Goal: Task Accomplishment & Management: Use online tool/utility

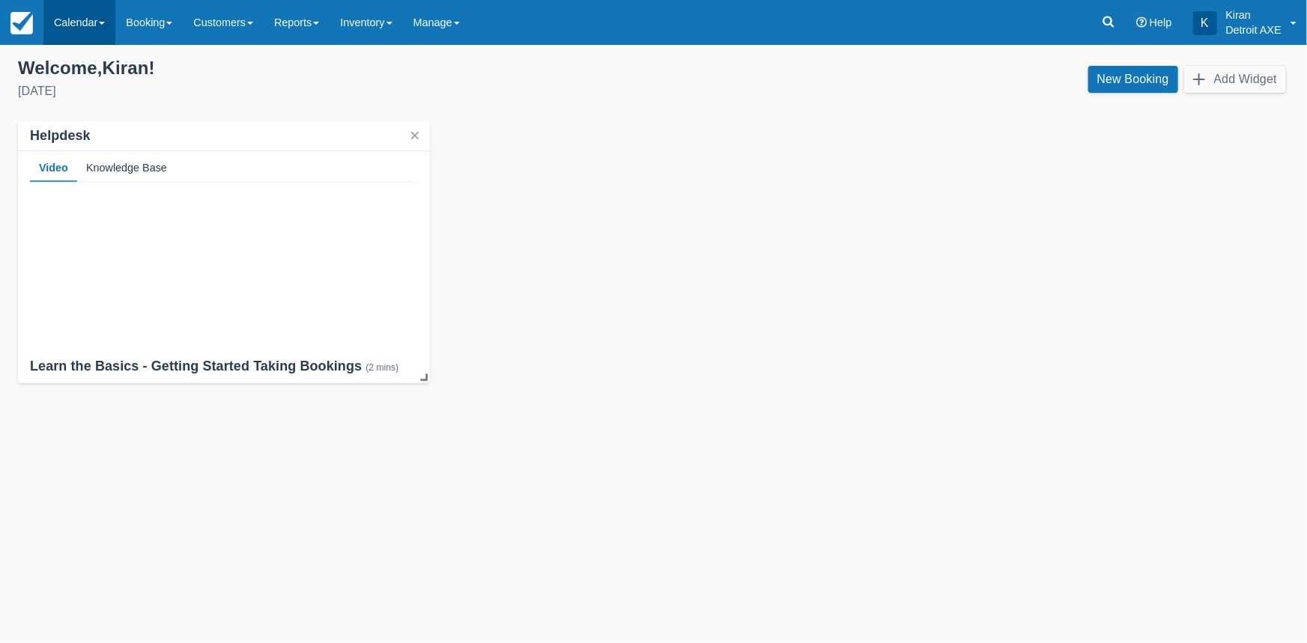
click at [103, 16] on link "Calendar" at bounding box center [79, 22] width 72 height 45
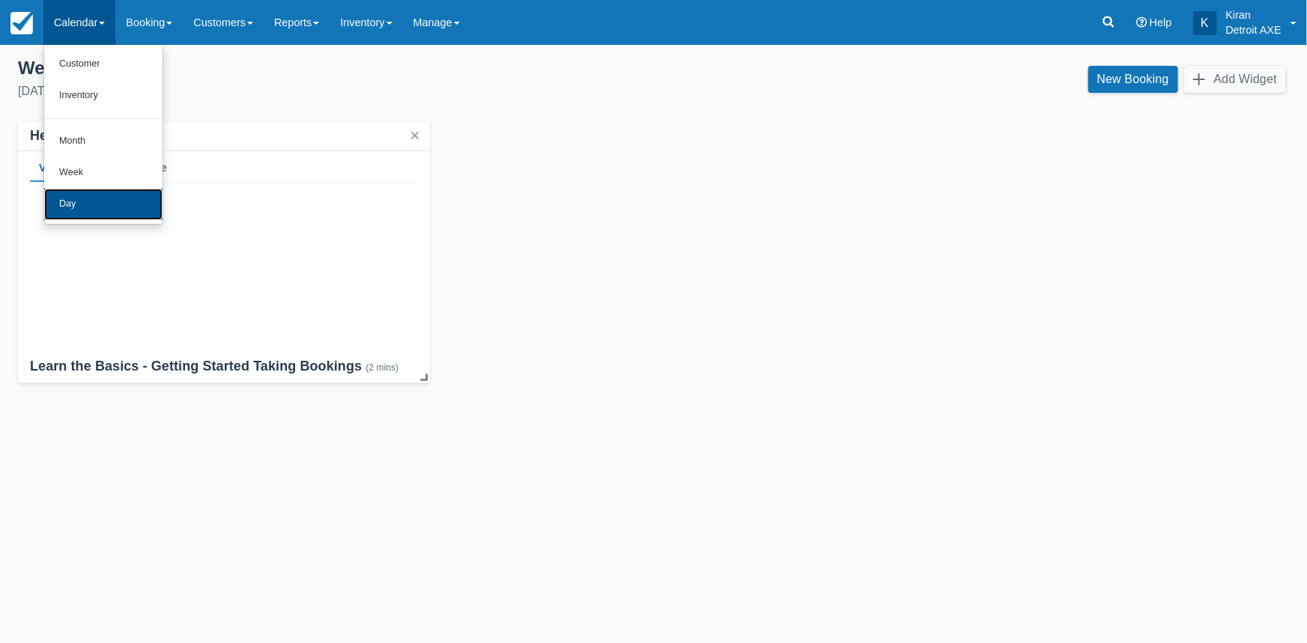
click at [102, 202] on link "Day" at bounding box center [103, 204] width 118 height 31
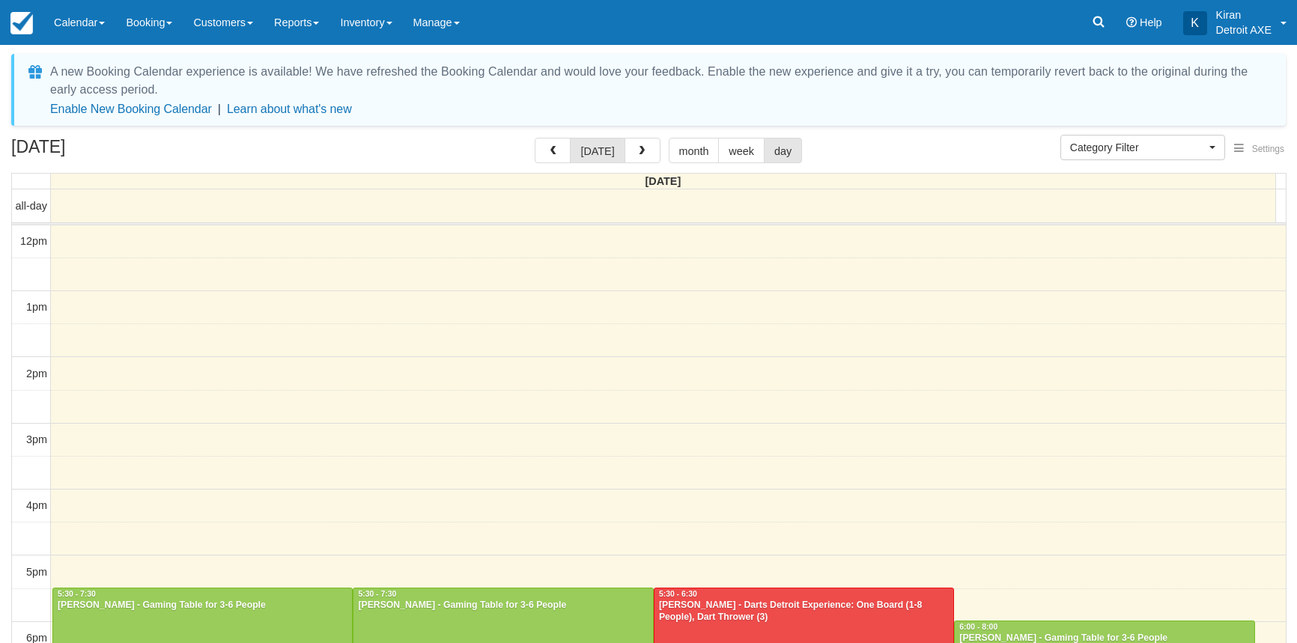
select select
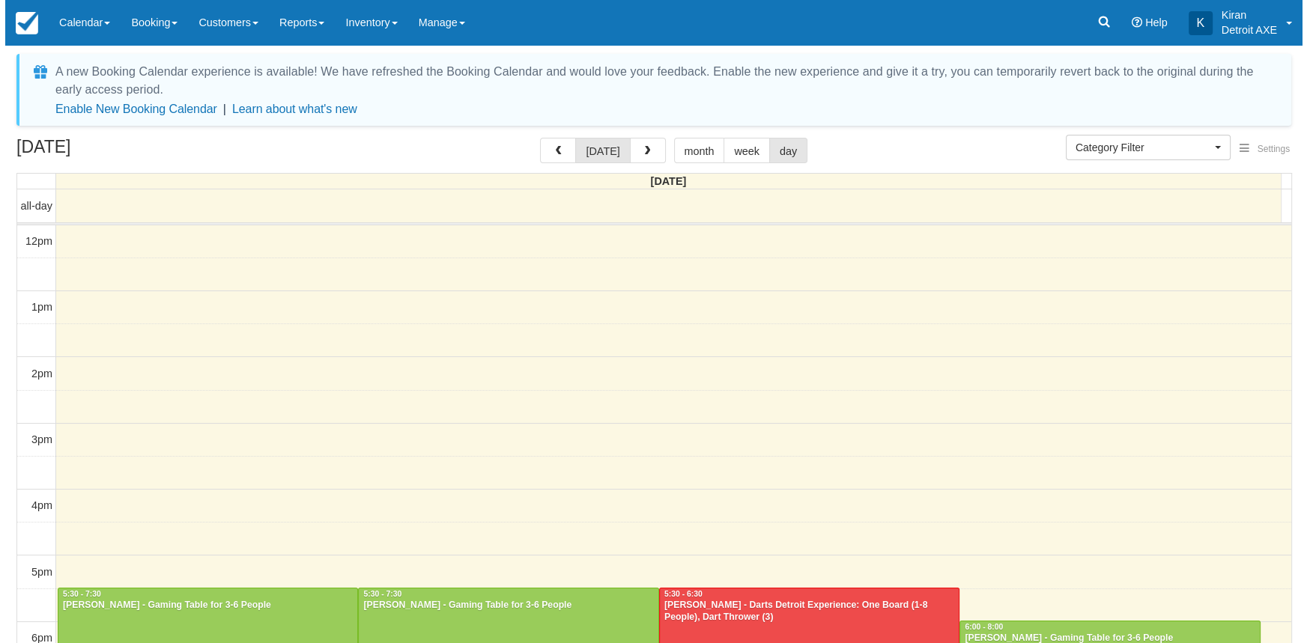
scroll to position [264, 0]
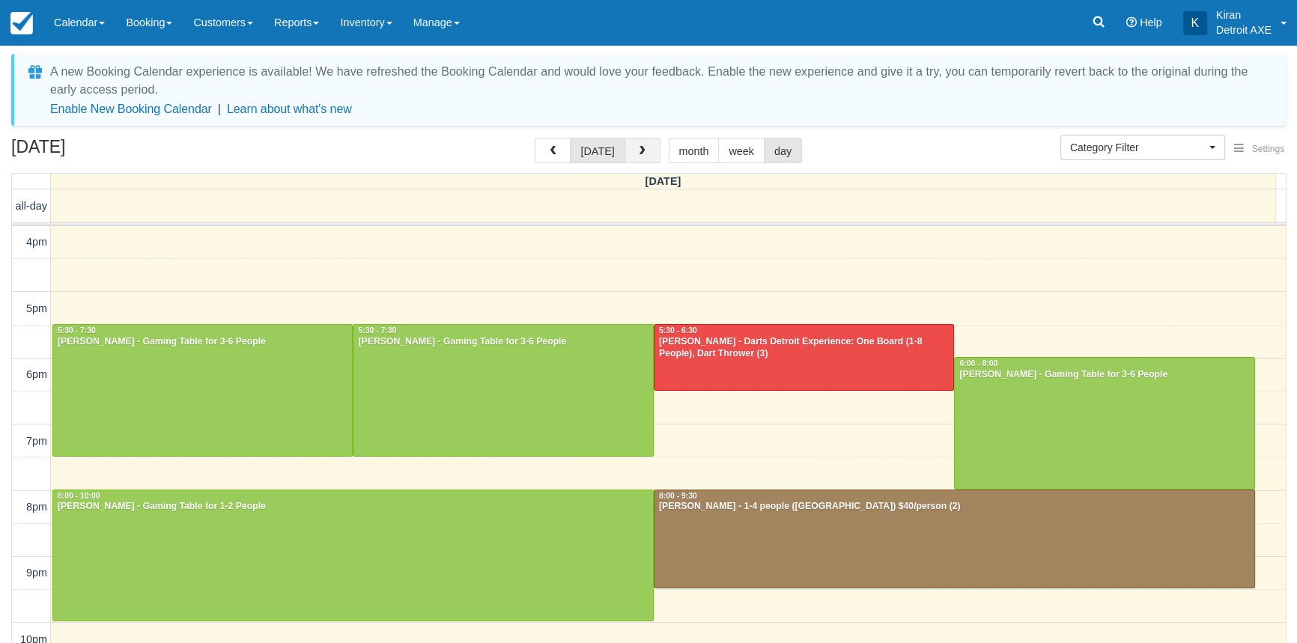
click at [646, 148] on button "button" at bounding box center [643, 150] width 36 height 25
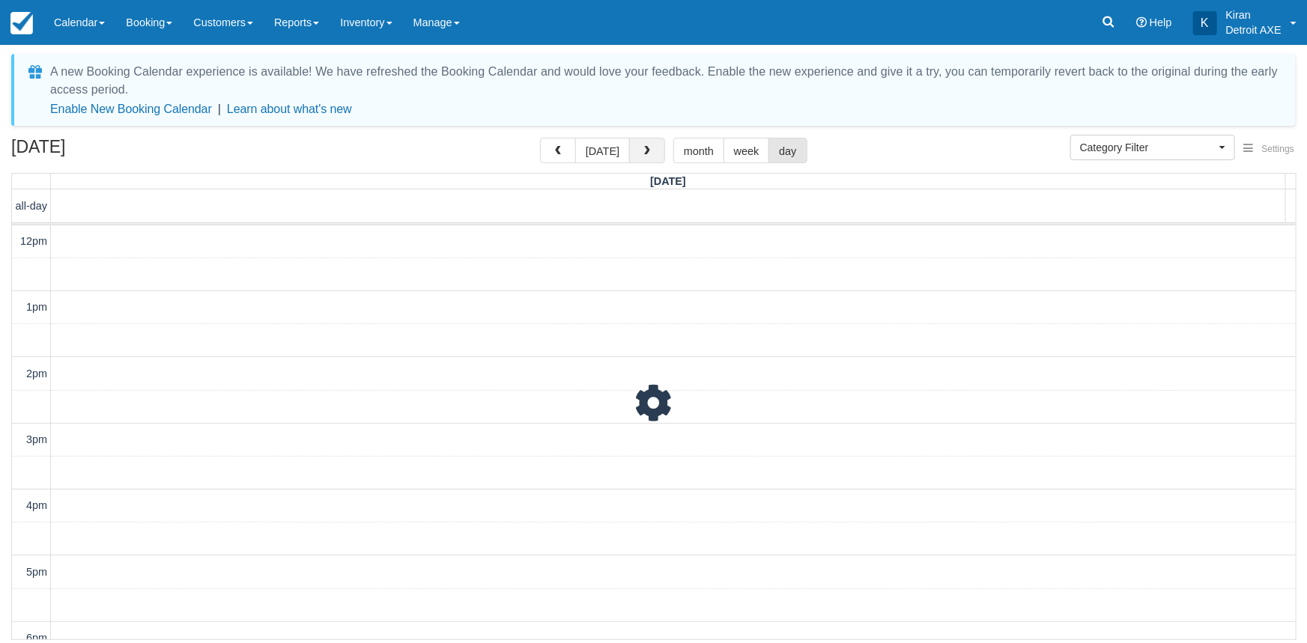
scroll to position [345, 0]
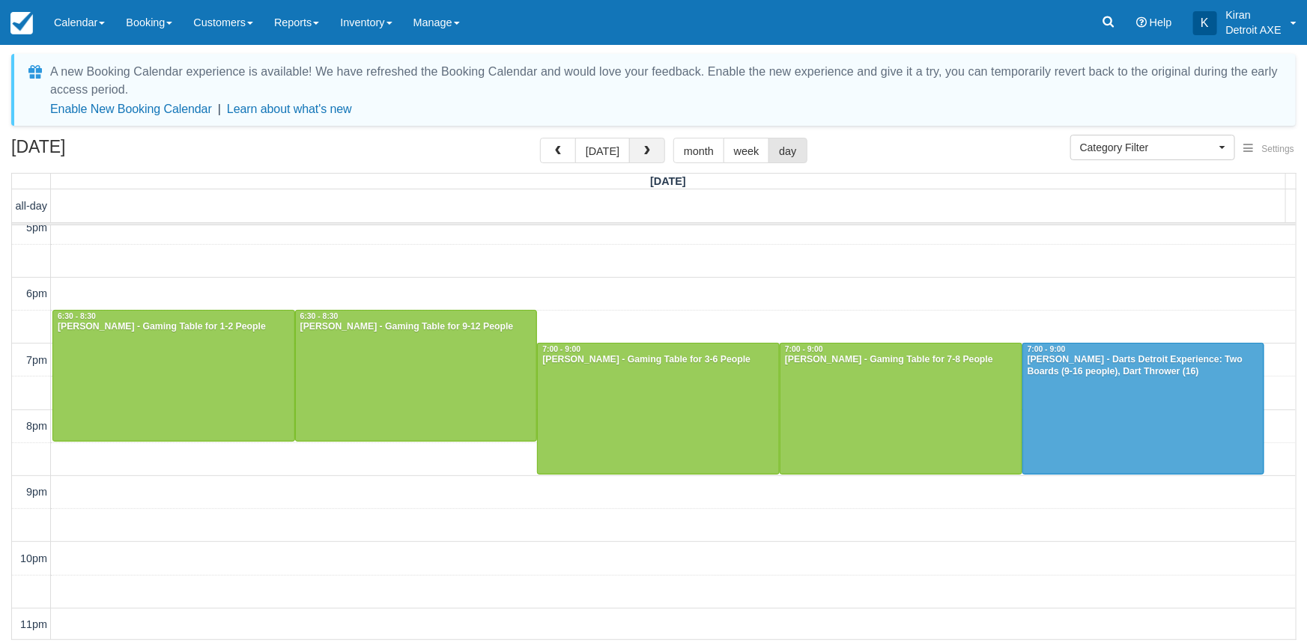
click at [646, 148] on span "button" at bounding box center [647, 151] width 10 height 10
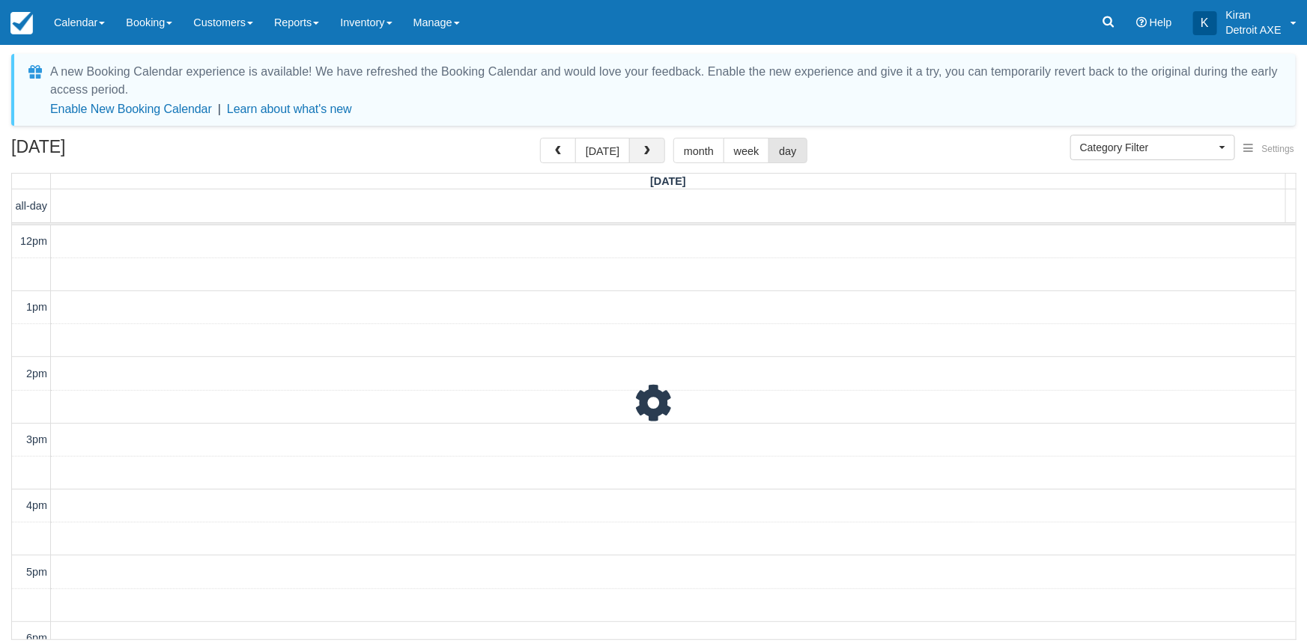
scroll to position [345, 0]
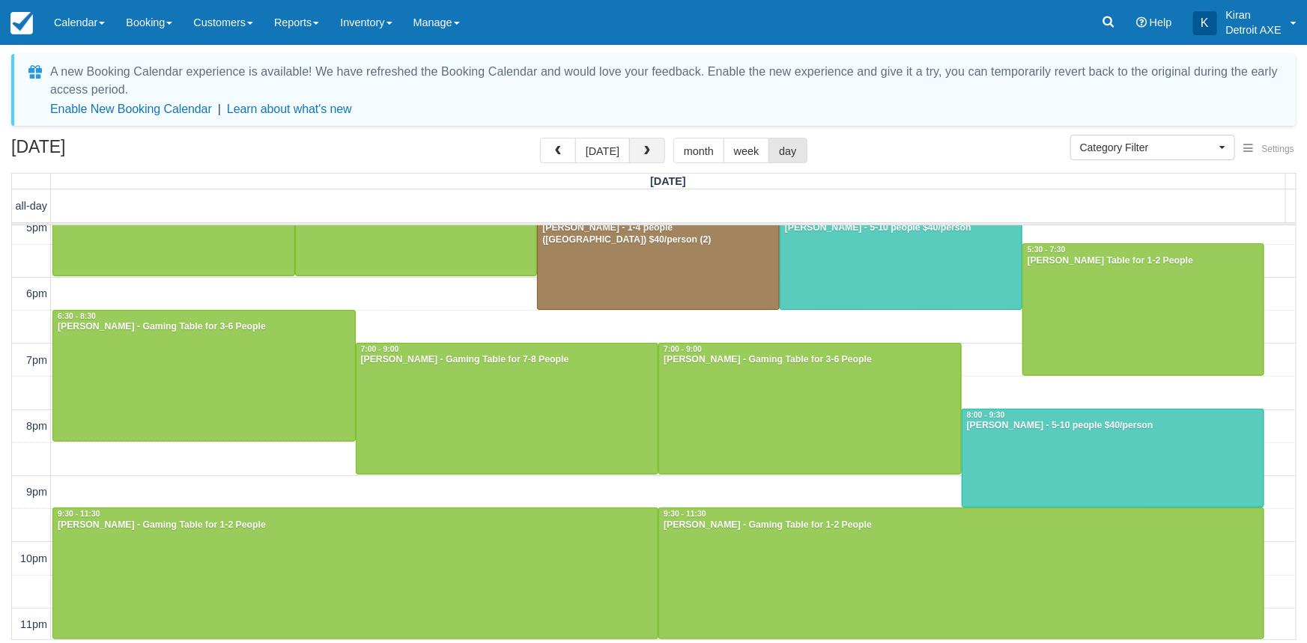
click at [646, 148] on span "button" at bounding box center [647, 151] width 10 height 10
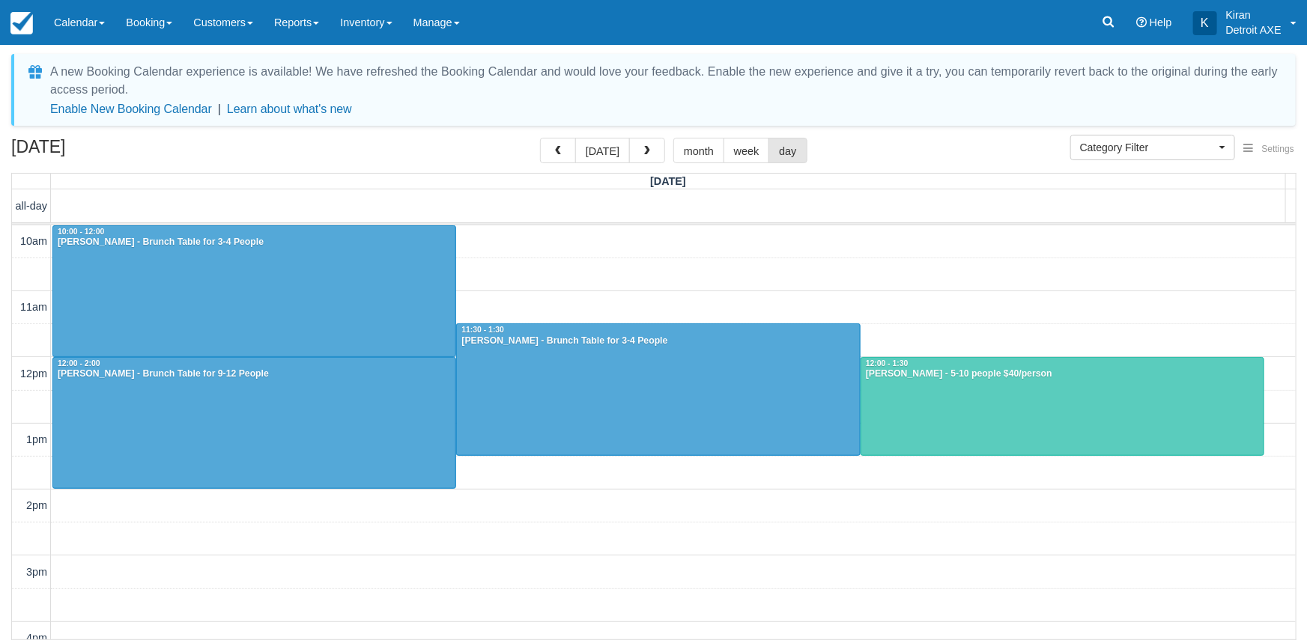
scroll to position [345, 0]
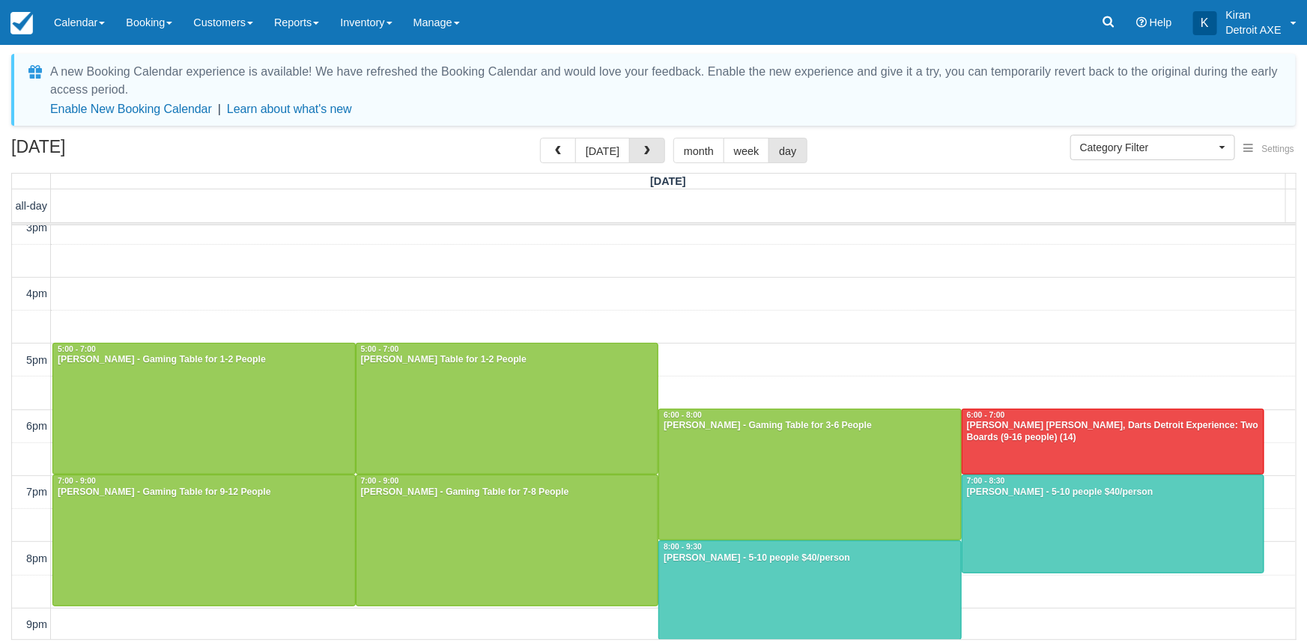
click at [646, 148] on span "button" at bounding box center [647, 151] width 10 height 10
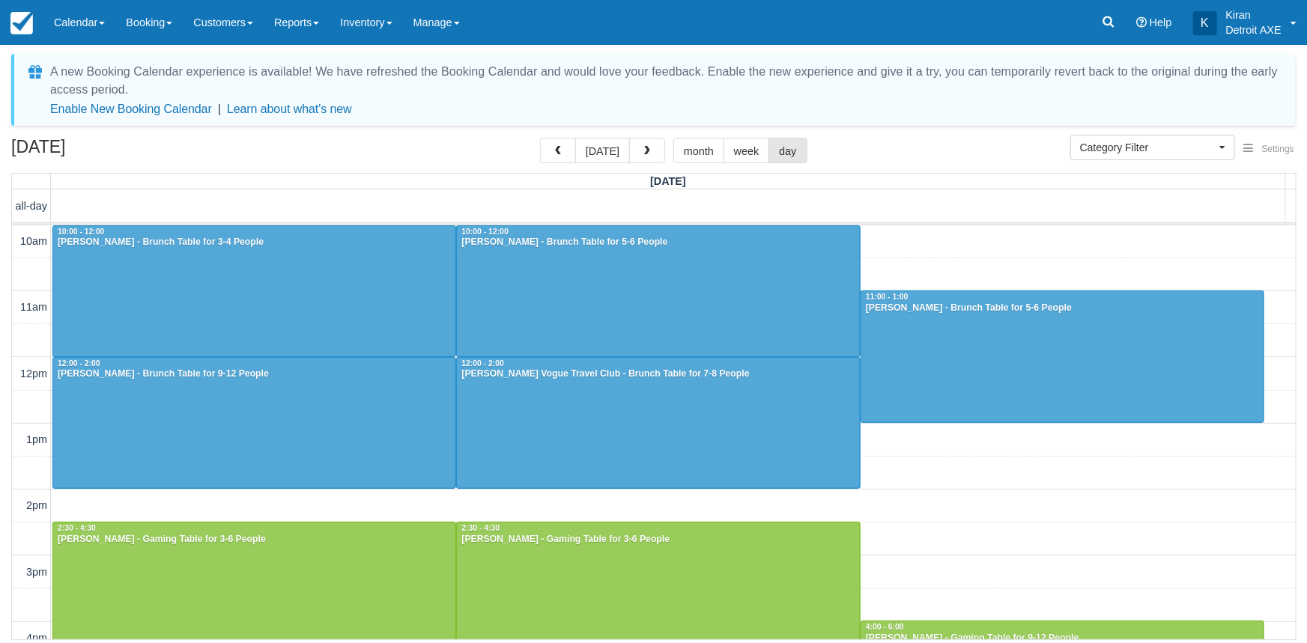
scroll to position [477, 0]
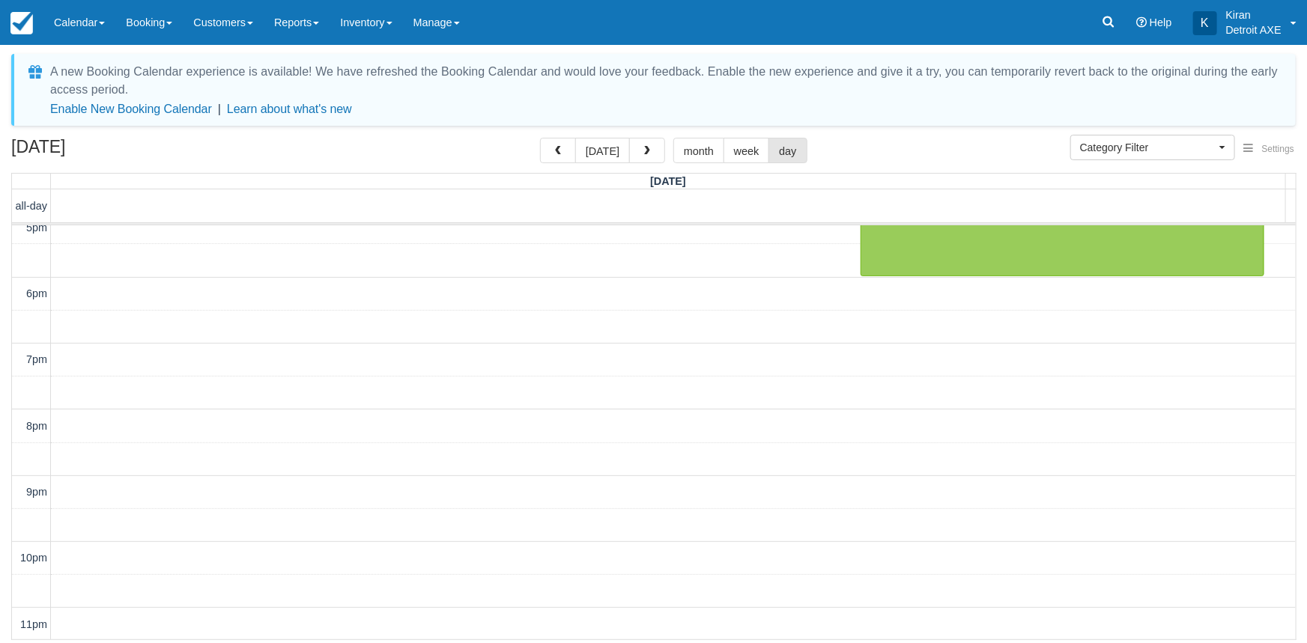
click at [646, 148] on span "button" at bounding box center [647, 151] width 10 height 10
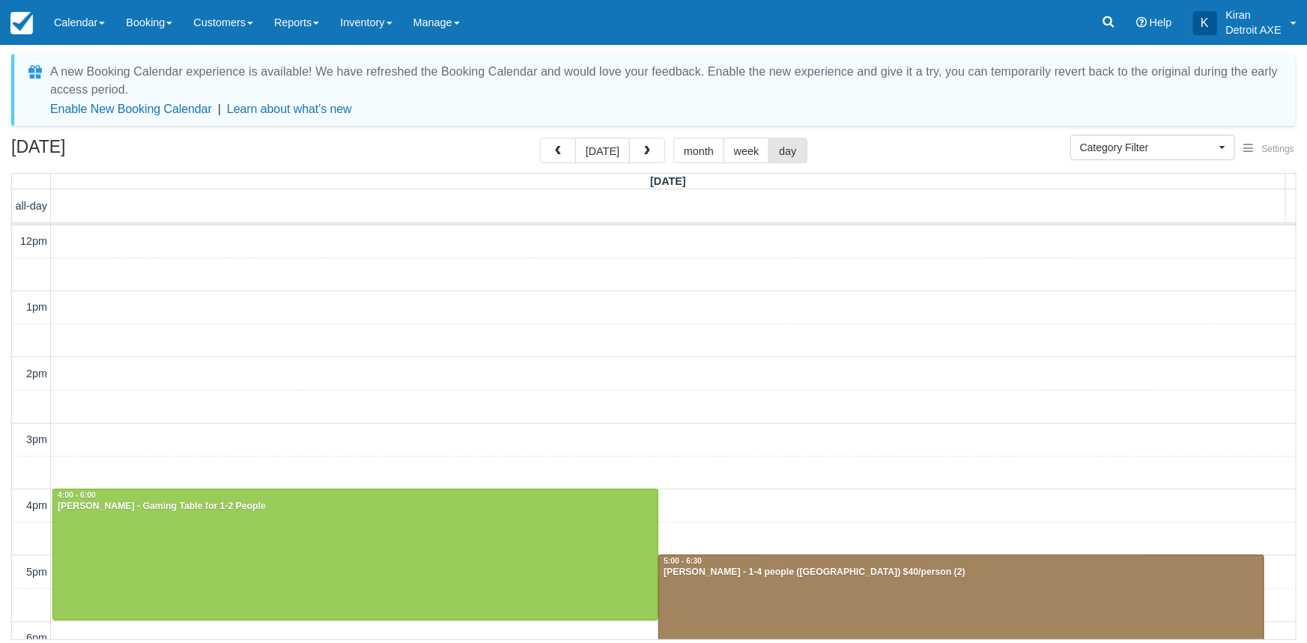
scroll to position [345, 0]
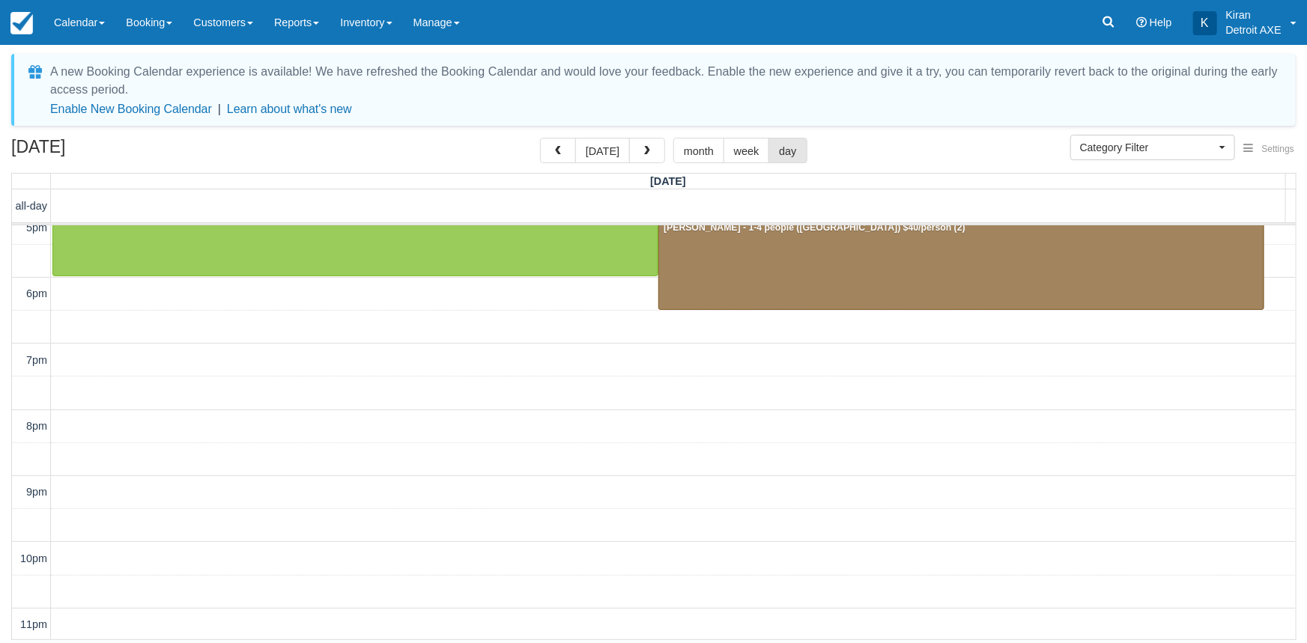
click at [646, 148] on span "button" at bounding box center [647, 151] width 10 height 10
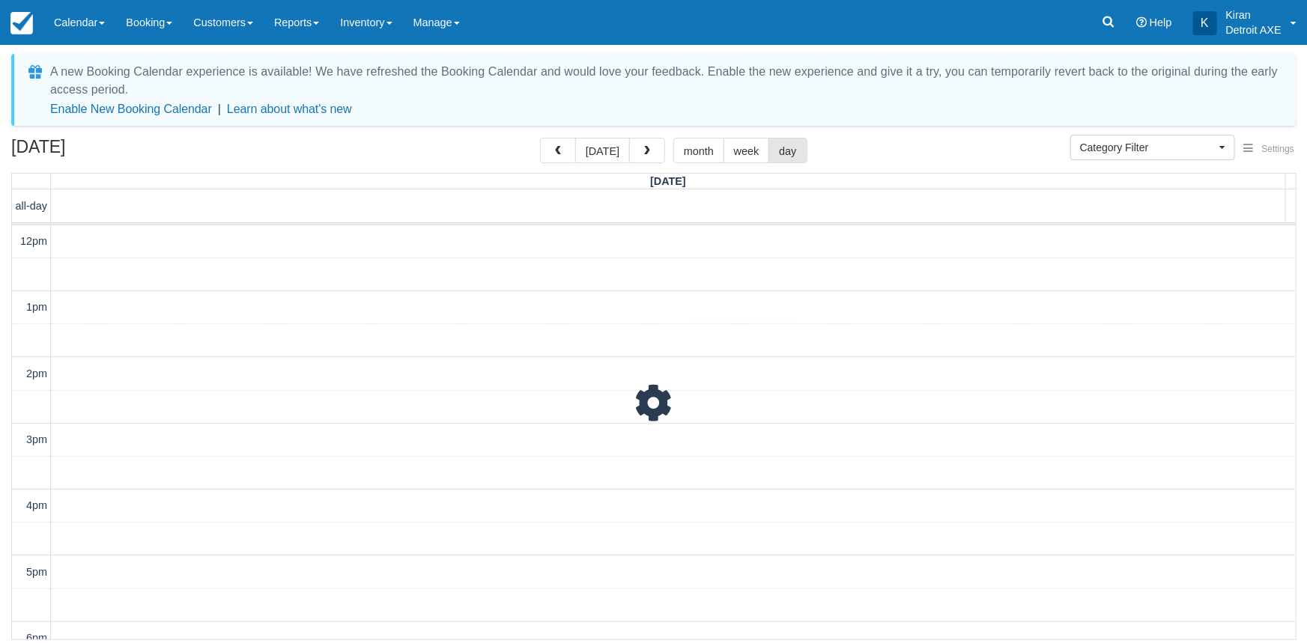
scroll to position [345, 0]
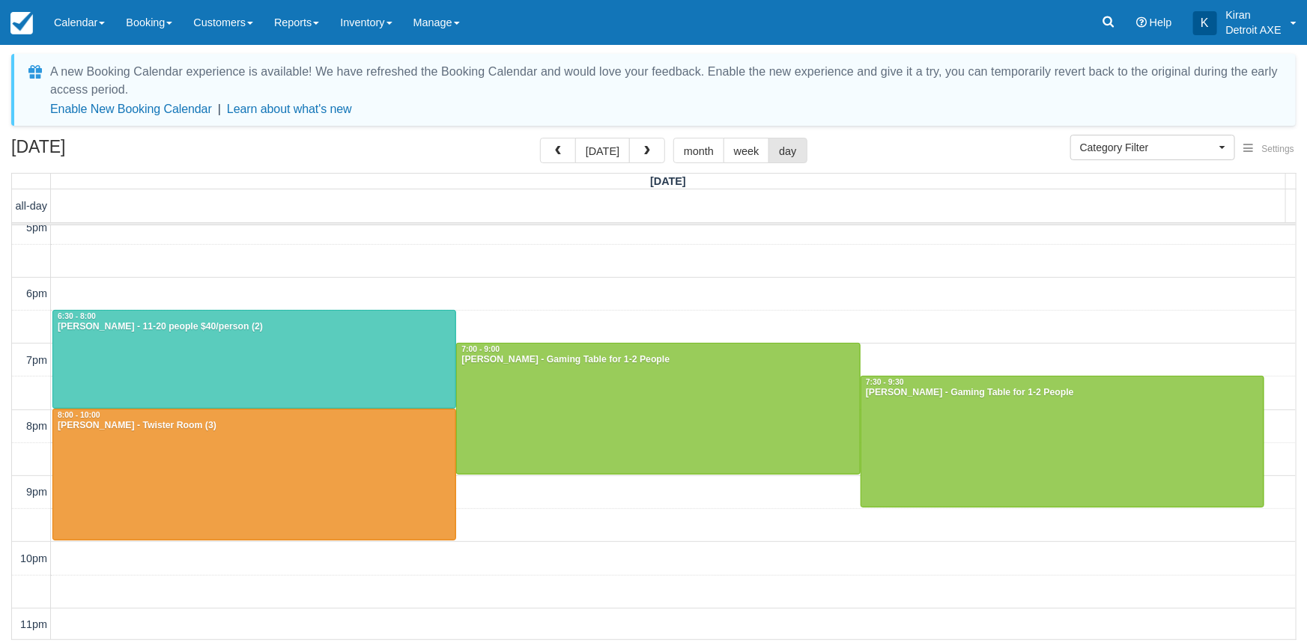
click at [646, 148] on span "button" at bounding box center [647, 151] width 10 height 10
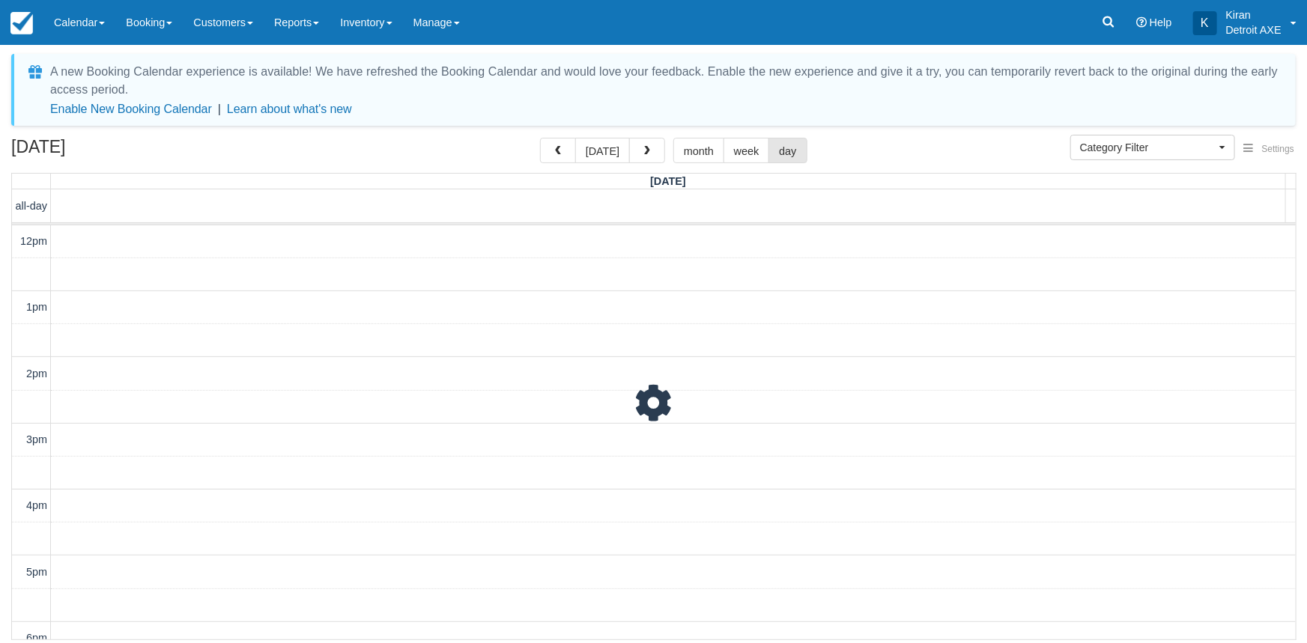
scroll to position [345, 0]
